Goal: Obtain resource: Download file/media

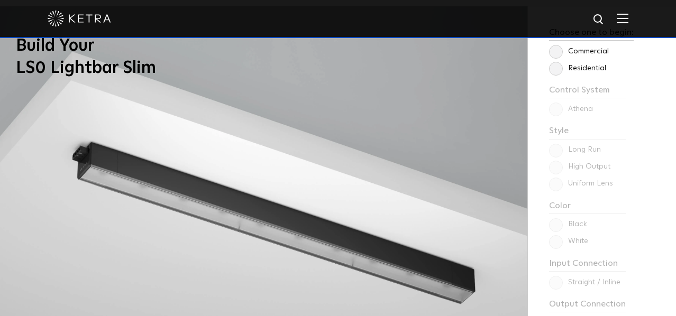
scroll to position [771, 0]
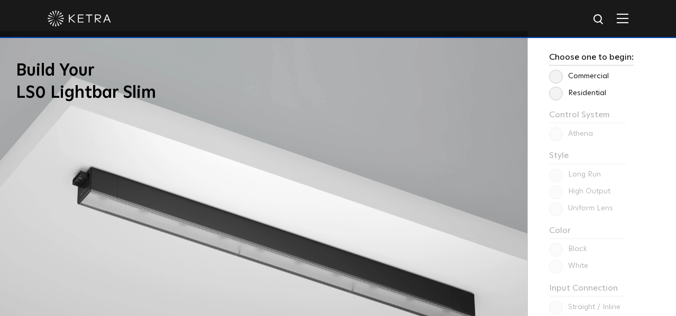
click at [553, 91] on label "Residential" at bounding box center [577, 93] width 57 height 9
click at [0, 0] on input "Residential" at bounding box center [0, 0] width 0 height 0
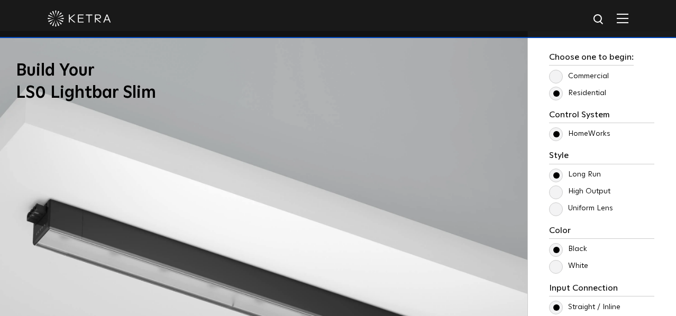
scroll to position [803, 0]
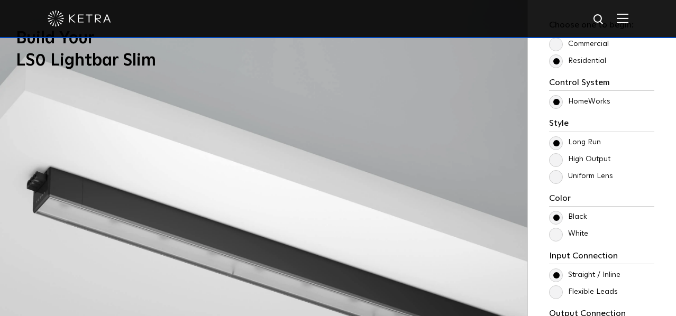
click at [558, 176] on label "Uniform Lens" at bounding box center [581, 176] width 64 height 9
click at [0, 0] on input "Uniform Lens" at bounding box center [0, 0] width 0 height 0
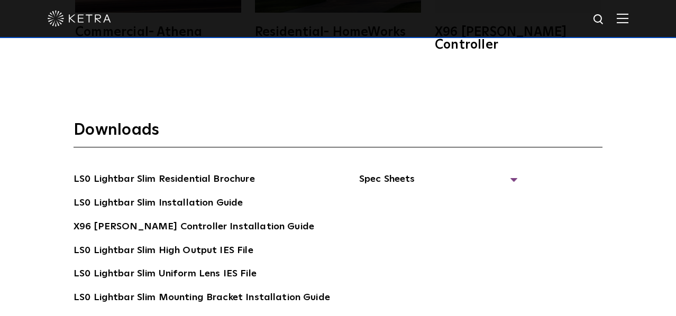
scroll to position [1815, 0]
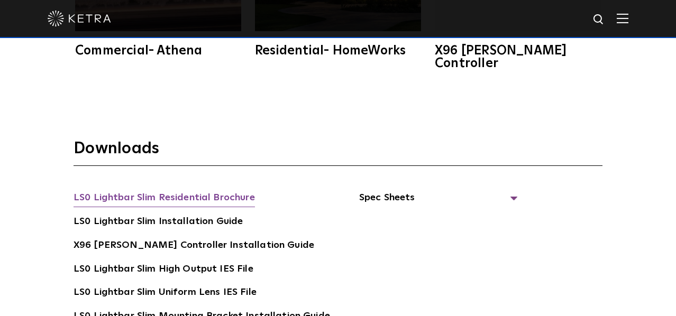
click at [165, 190] on link "LS0 Lightbar Slim Residential Brochure" at bounding box center [164, 198] width 181 height 17
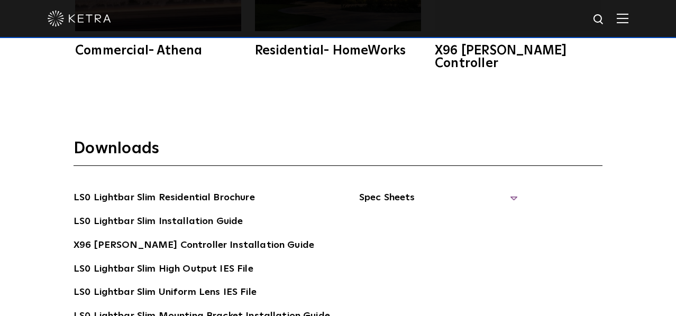
click at [413, 190] on span "Spec Sheets" at bounding box center [438, 201] width 159 height 23
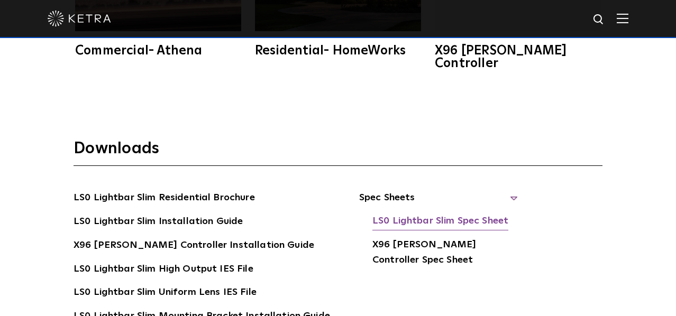
click at [405, 214] on link "LS0 Lightbar Slim Spec Sheet" at bounding box center [440, 222] width 136 height 17
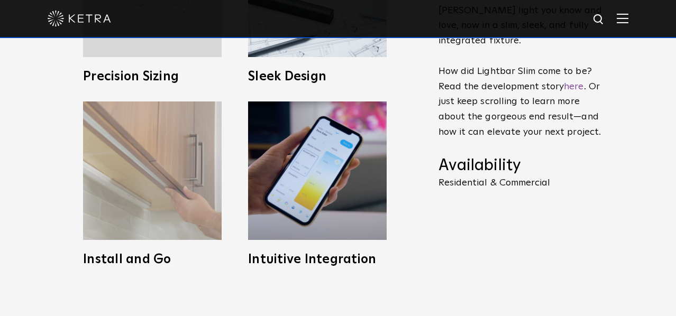
scroll to position [467, 0]
click at [192, 230] on img at bounding box center [152, 170] width 139 height 139
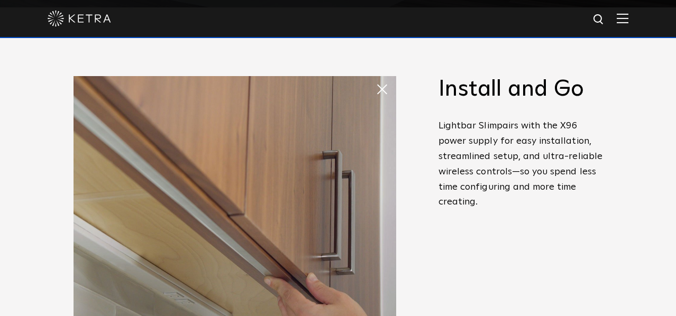
scroll to position [305, 0]
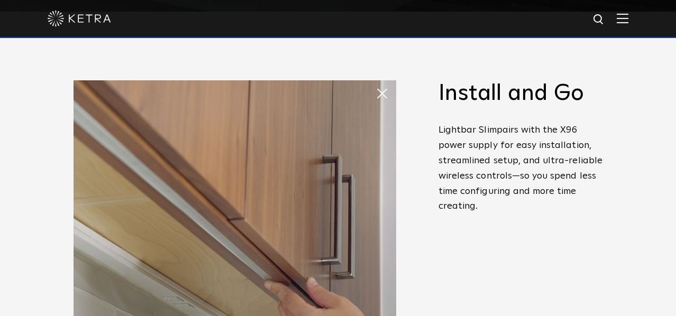
click at [192, 230] on img at bounding box center [235, 241] width 323 height 323
click at [378, 99] on span at bounding box center [385, 93] width 21 height 21
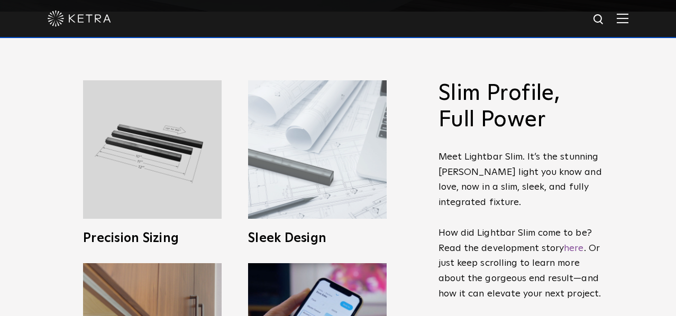
scroll to position [302, 0]
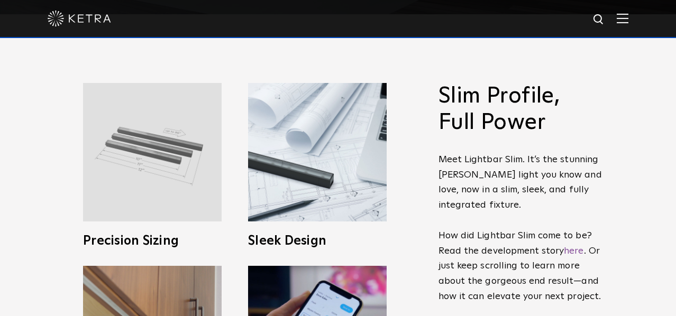
click at [164, 183] on img at bounding box center [152, 152] width 139 height 139
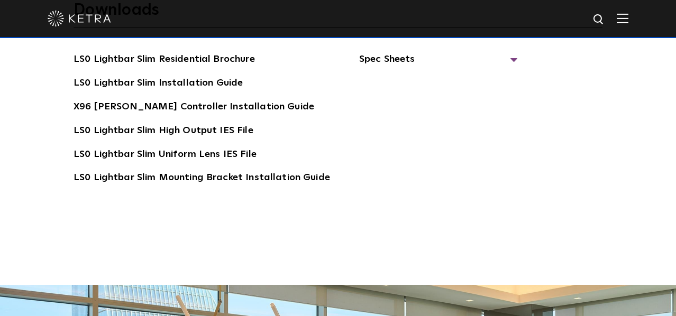
scroll to position [1847, 0]
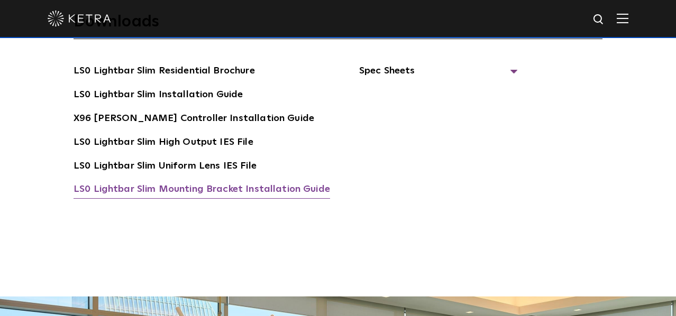
click at [213, 182] on link "LS0 Lightbar Slim Mounting Bracket Installation Guide" at bounding box center [202, 190] width 256 height 17
